Goal: Find specific page/section: Find specific page/section

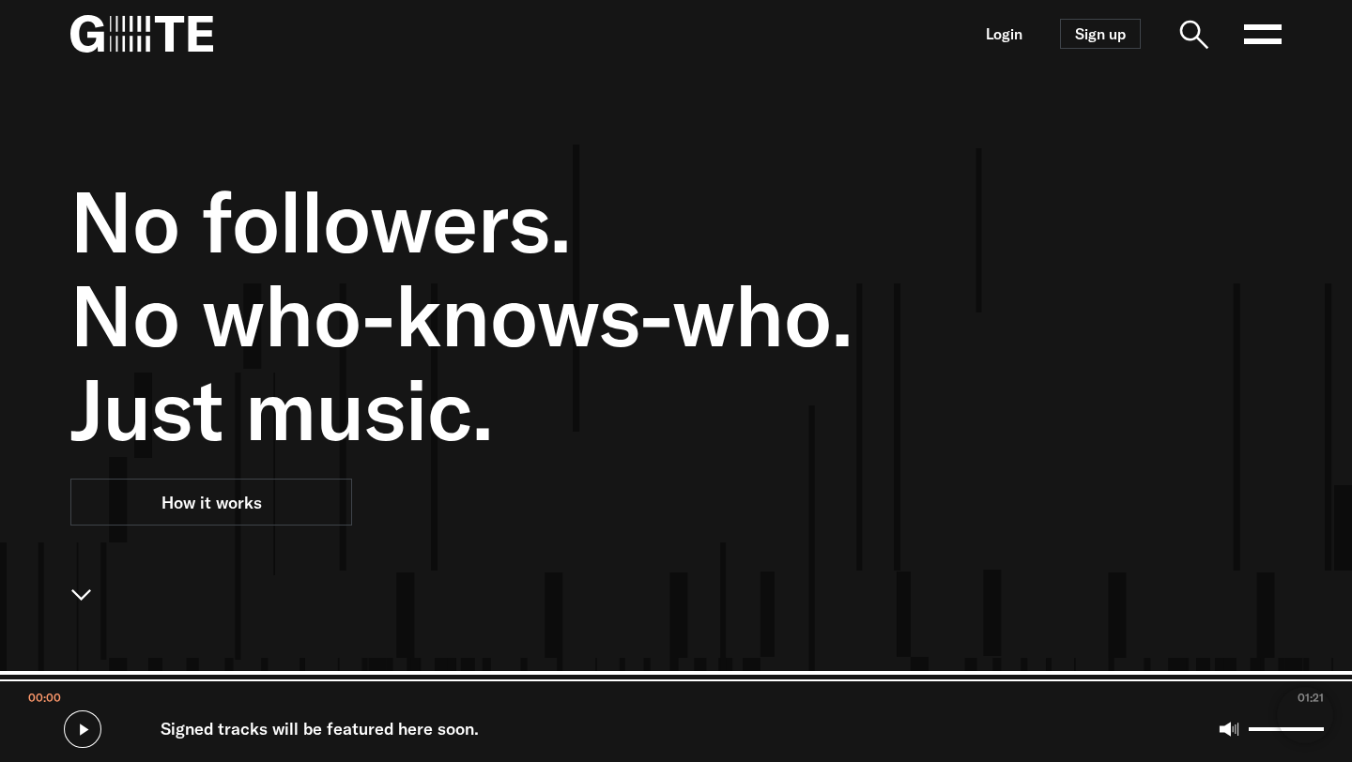
click at [1252, 44] on icon at bounding box center [1263, 34] width 38 height 38
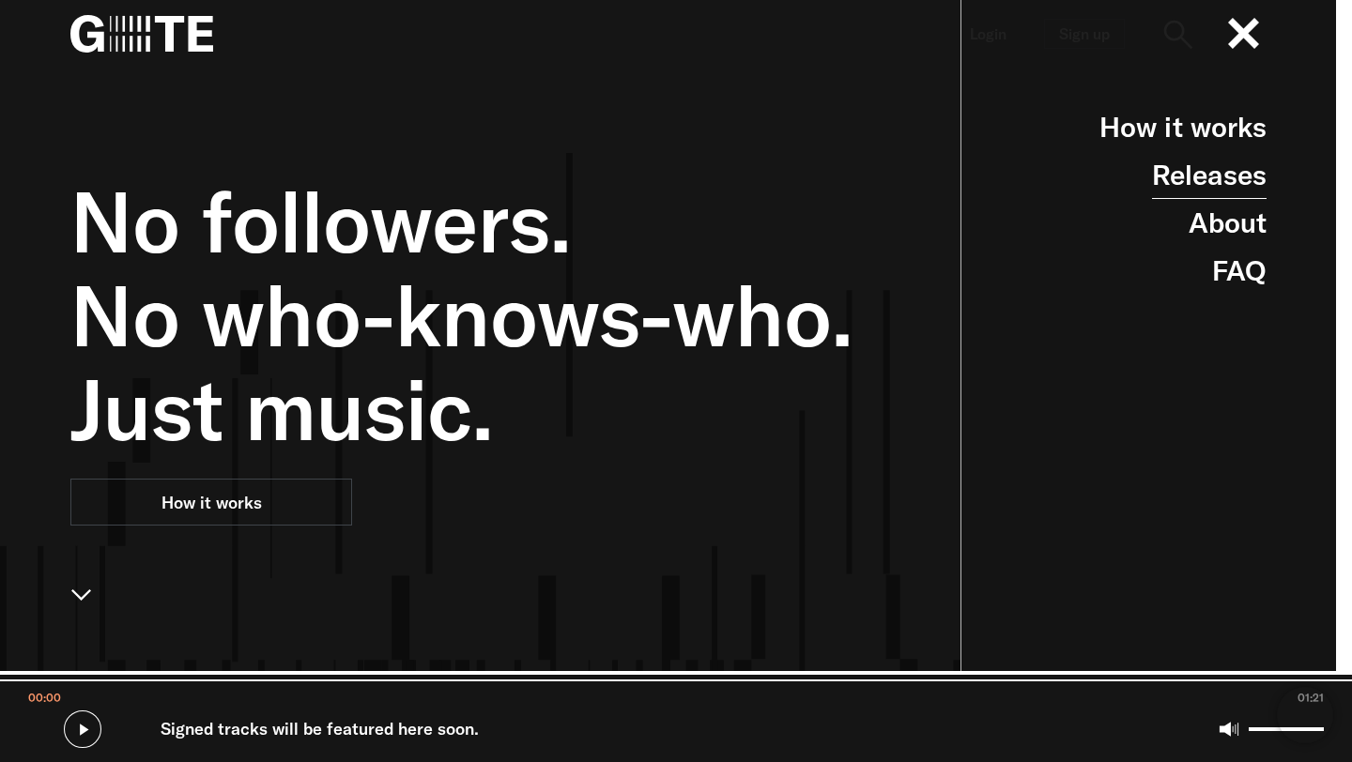
click at [1230, 171] on link "Releases" at bounding box center [1209, 175] width 115 height 48
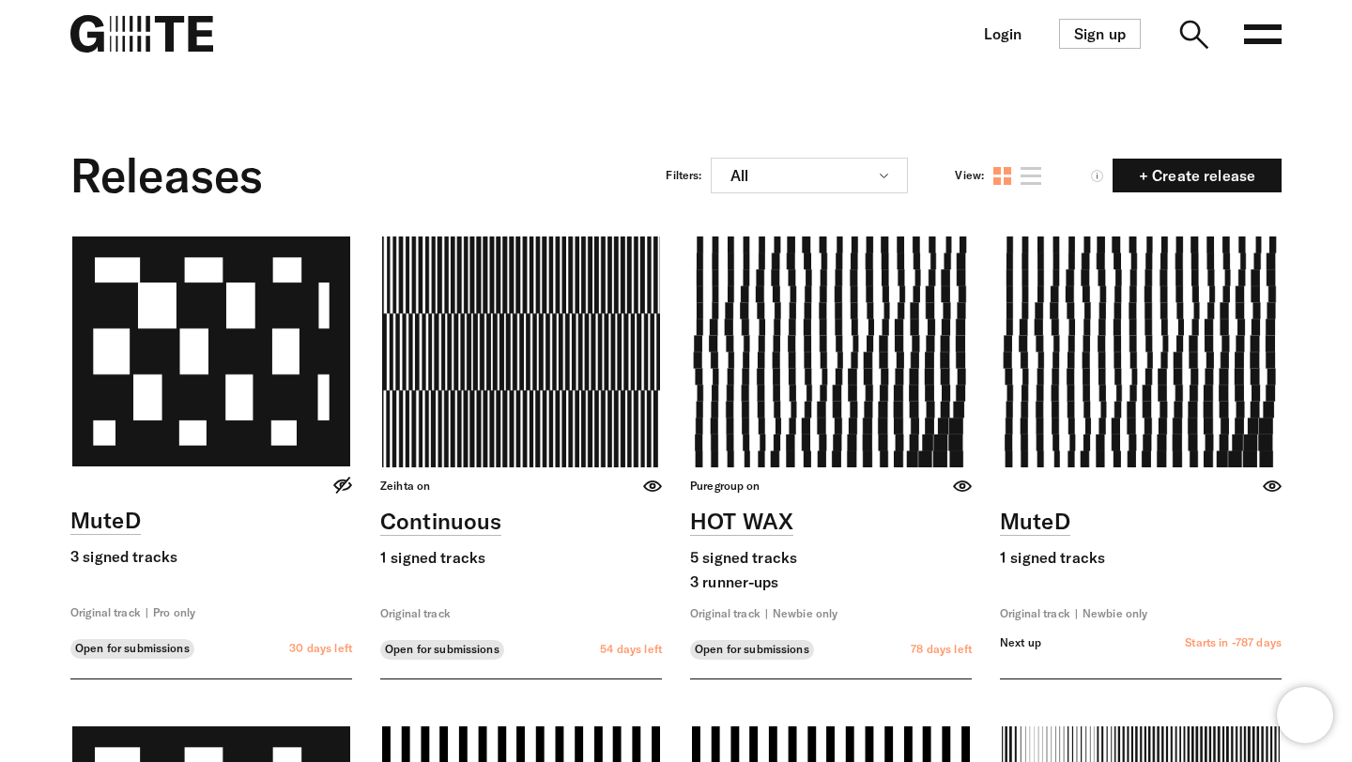
click at [808, 53] on nav "Login Sign up Open main menu" at bounding box center [676, 34] width 1352 height 68
